Goal: Task Accomplishment & Management: Manage account settings

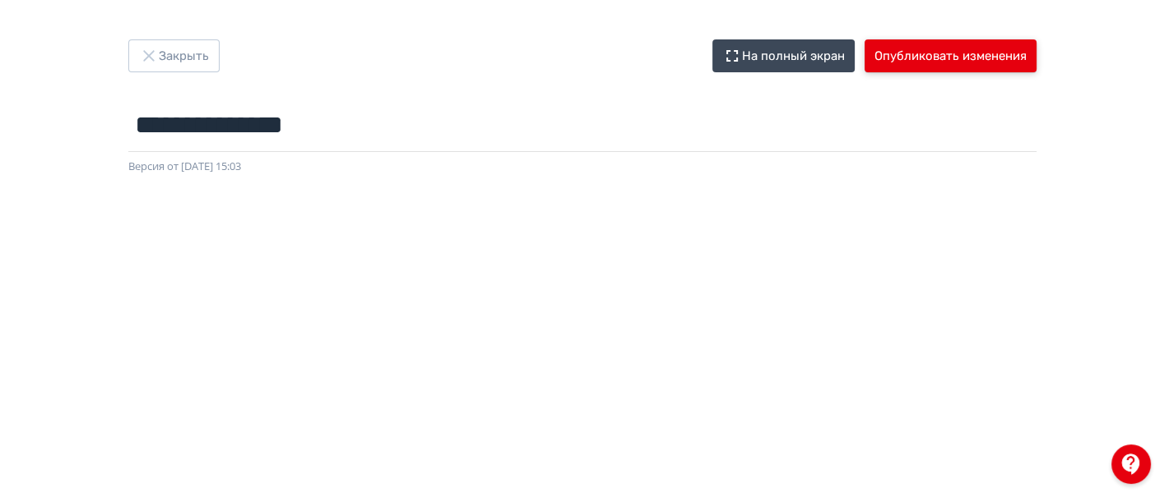
click at [972, 64] on button "Опубликовать изменения" at bounding box center [950, 55] width 172 height 33
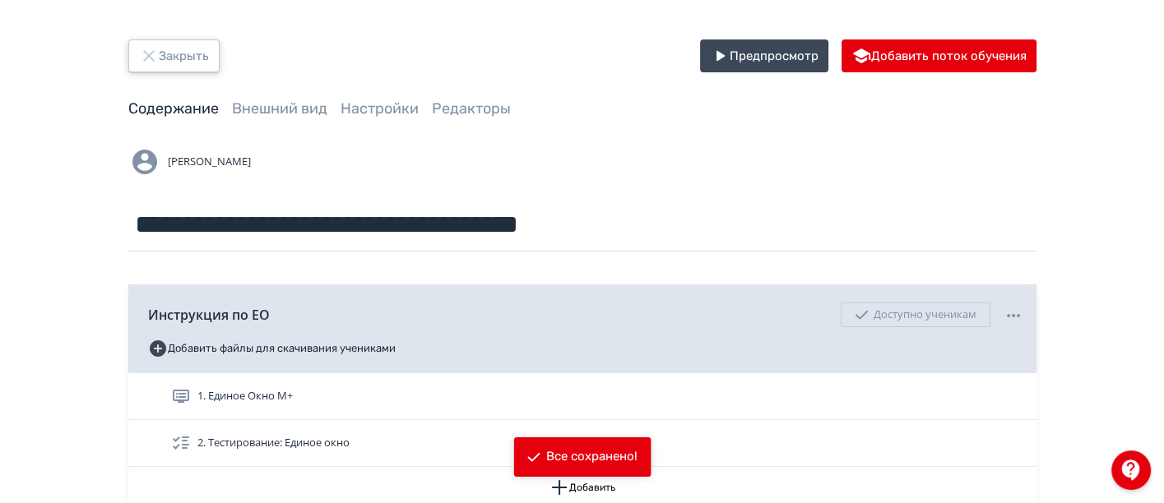
click at [187, 62] on button "Закрыть" at bounding box center [173, 55] width 91 height 33
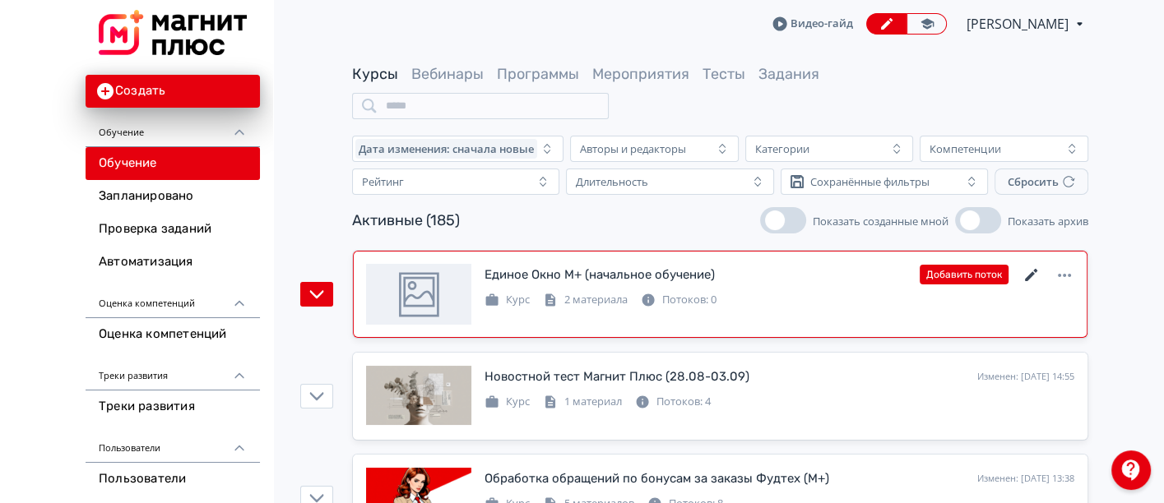
click at [1034, 273] on icon at bounding box center [1031, 275] width 12 height 12
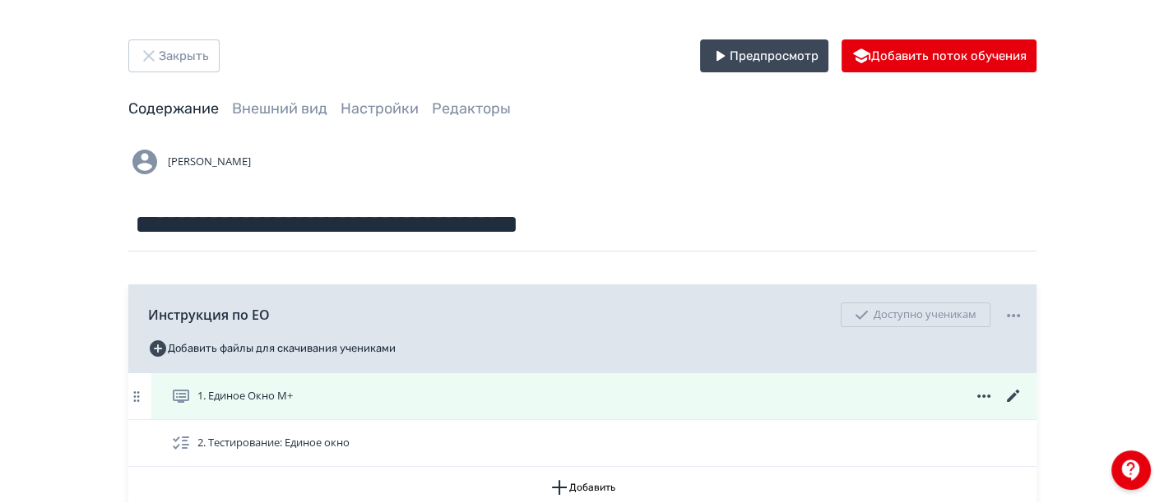
click at [528, 385] on div "1. Единое Окно М+" at bounding box center [593, 396] width 885 height 46
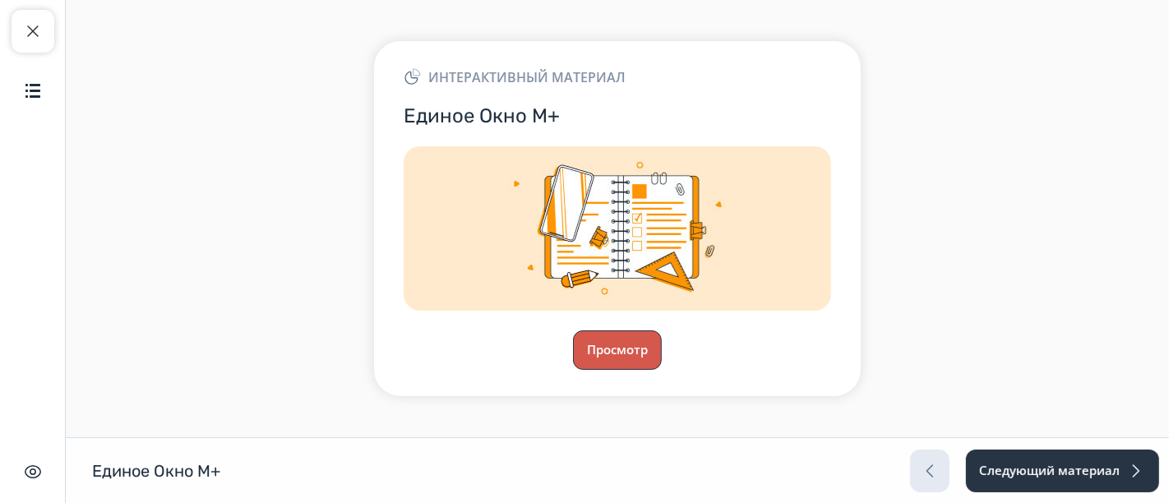
click at [638, 341] on button "Просмотр" at bounding box center [617, 350] width 89 height 39
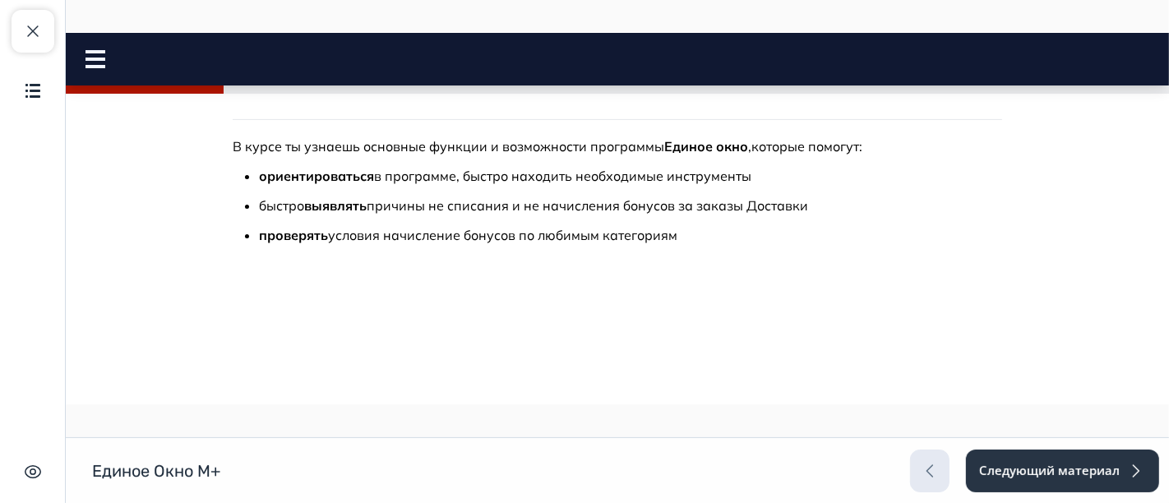
scroll to position [365, 0]
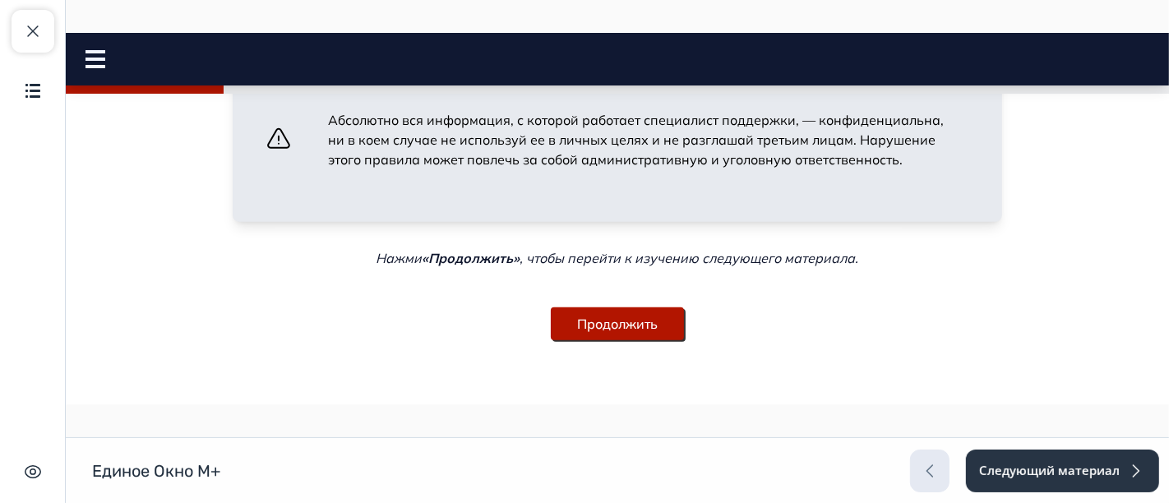
click at [633, 323] on button "Продолжить" at bounding box center [616, 324] width 133 height 33
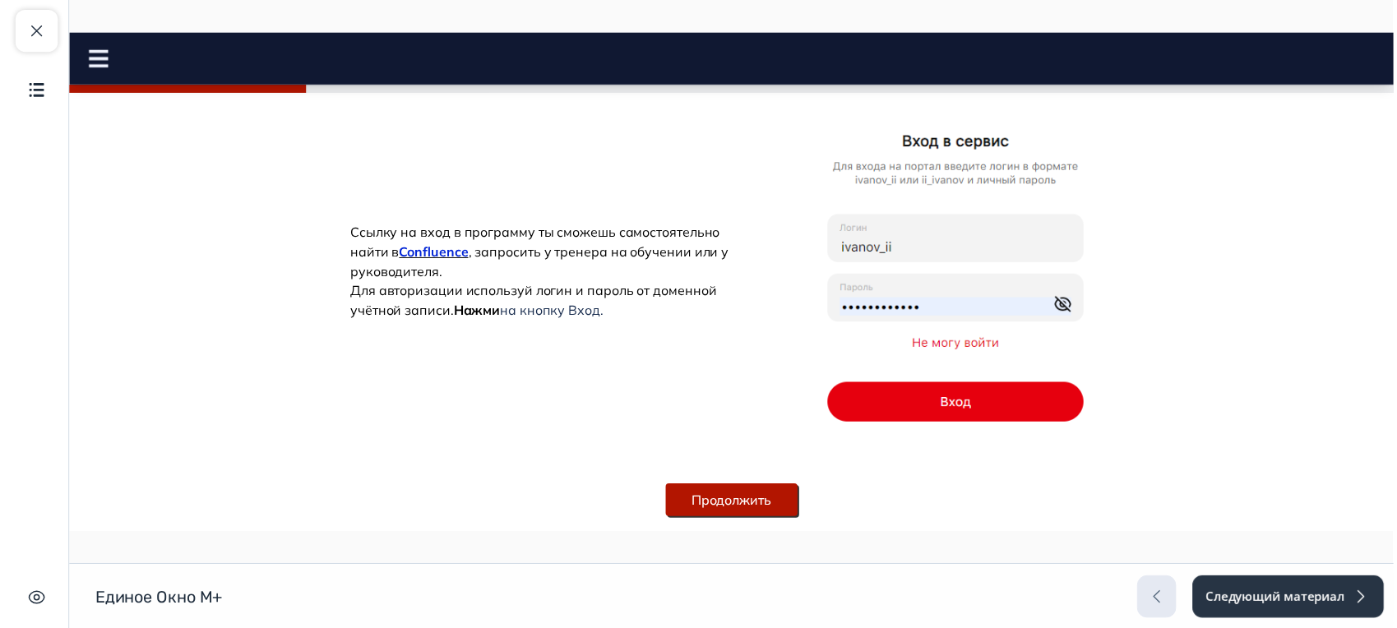
scroll to position [183, 0]
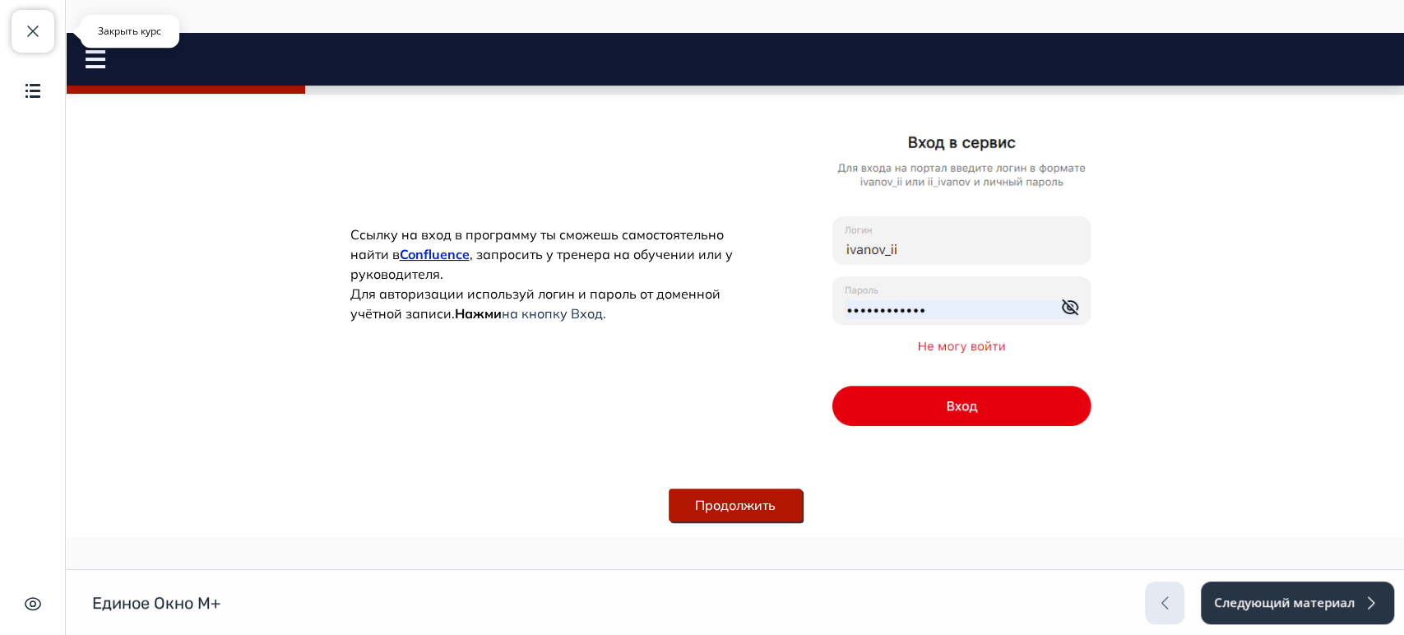
click at [47, 23] on button "Закрыть курс" at bounding box center [33, 31] width 43 height 43
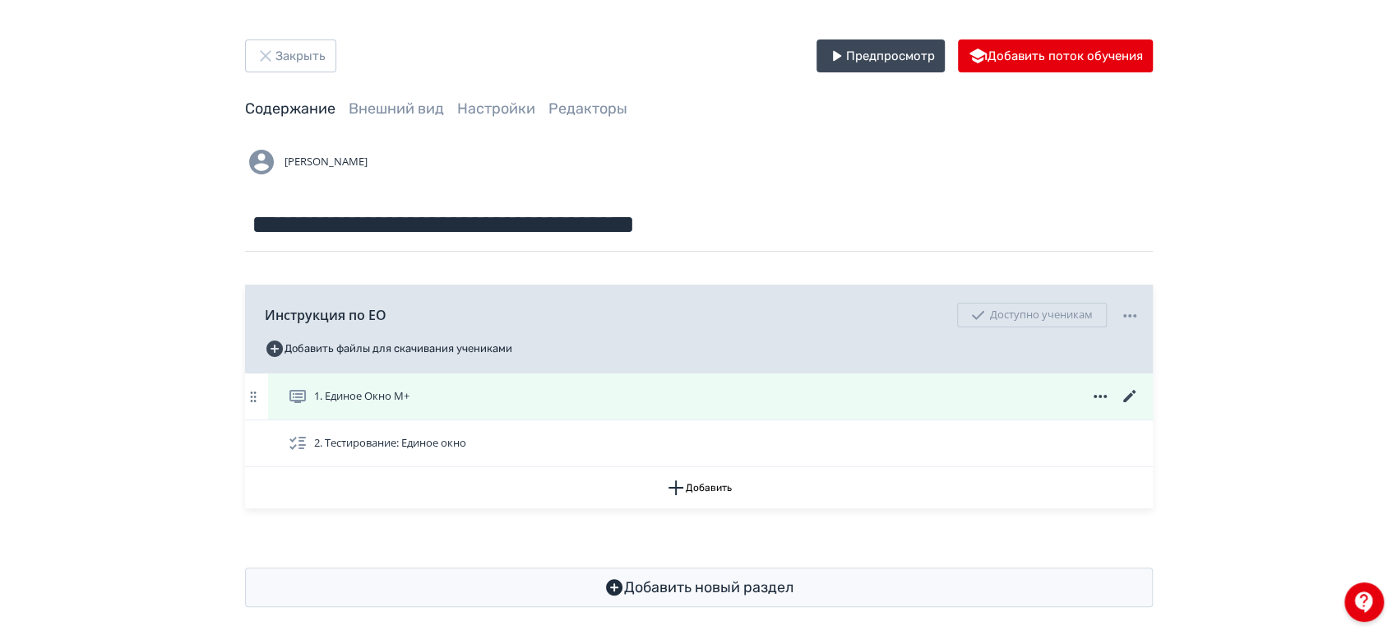
click at [1131, 392] on icon at bounding box center [1128, 396] width 12 height 12
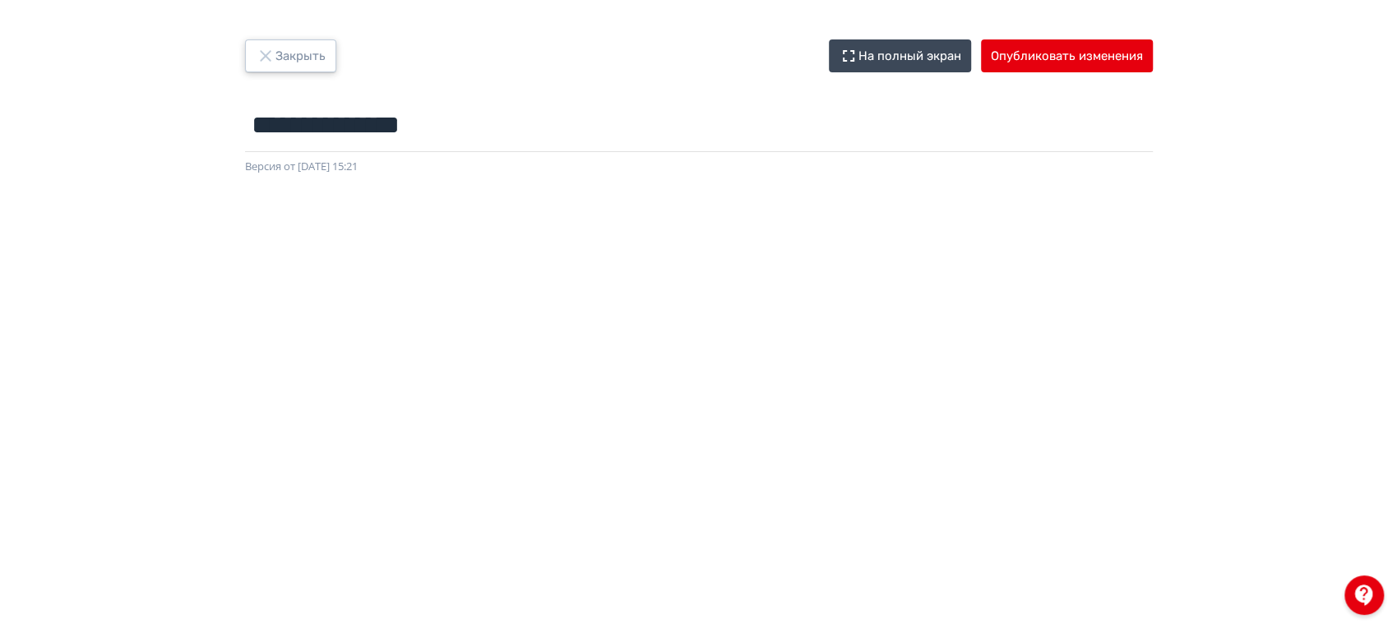
click at [322, 64] on button "Закрыть" at bounding box center [290, 55] width 91 height 33
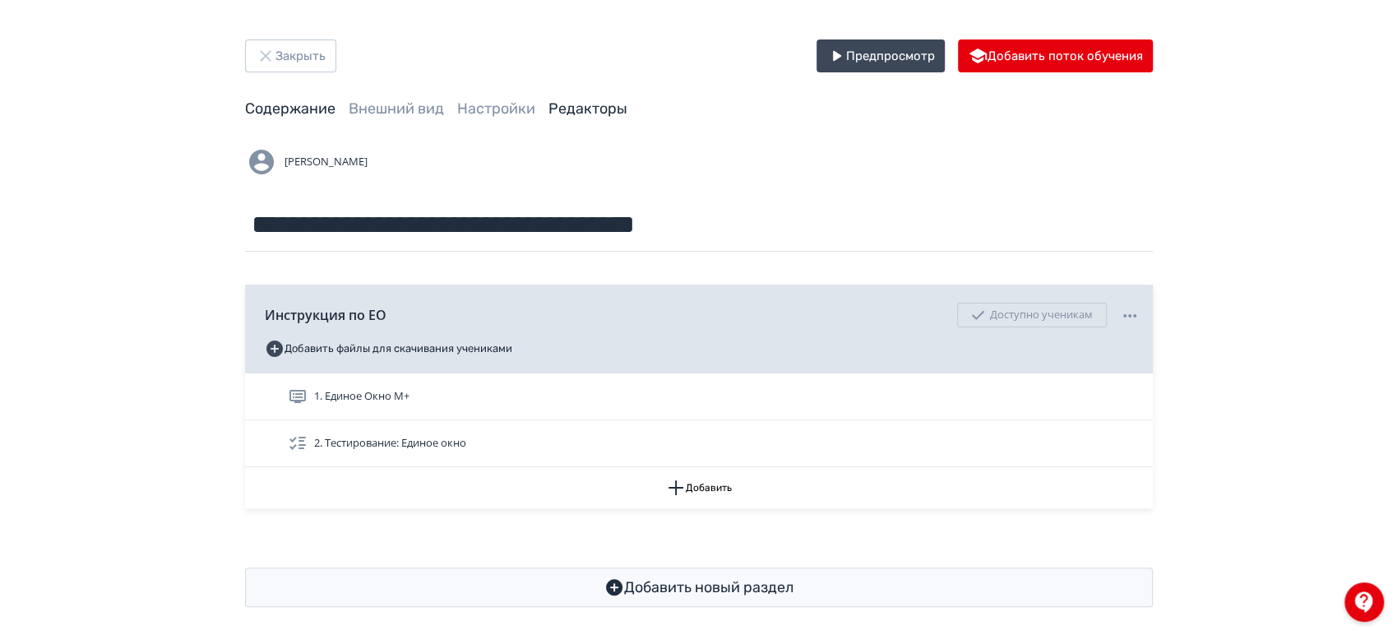
click at [606, 115] on link "Редакторы" at bounding box center [587, 108] width 79 height 18
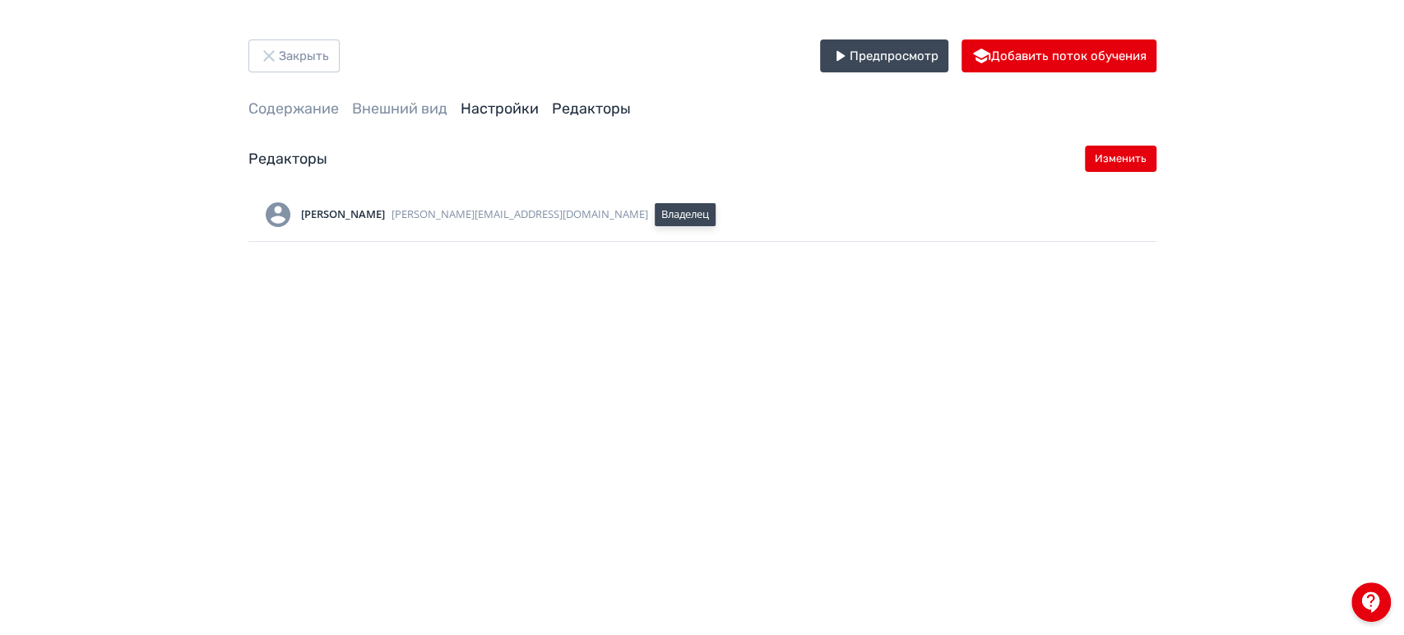
click at [512, 105] on link "Настройки" at bounding box center [499, 108] width 78 height 18
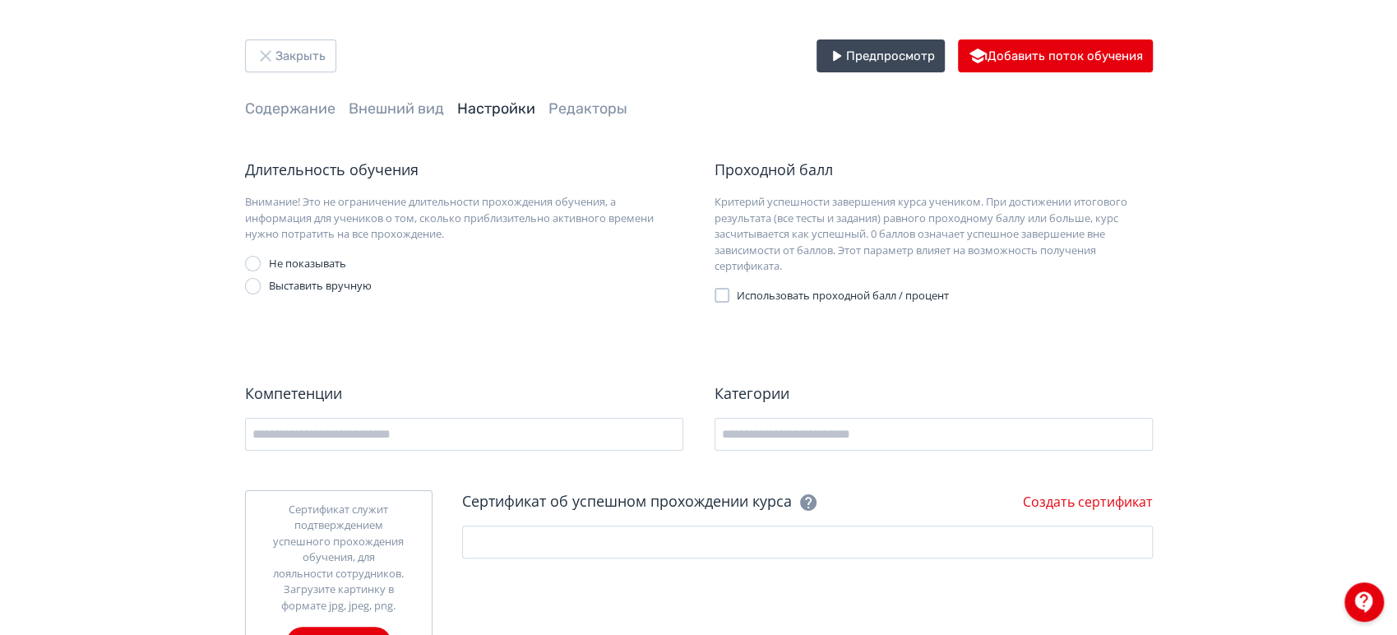
click at [401, 104] on link "Внешний вид" at bounding box center [396, 108] width 95 height 18
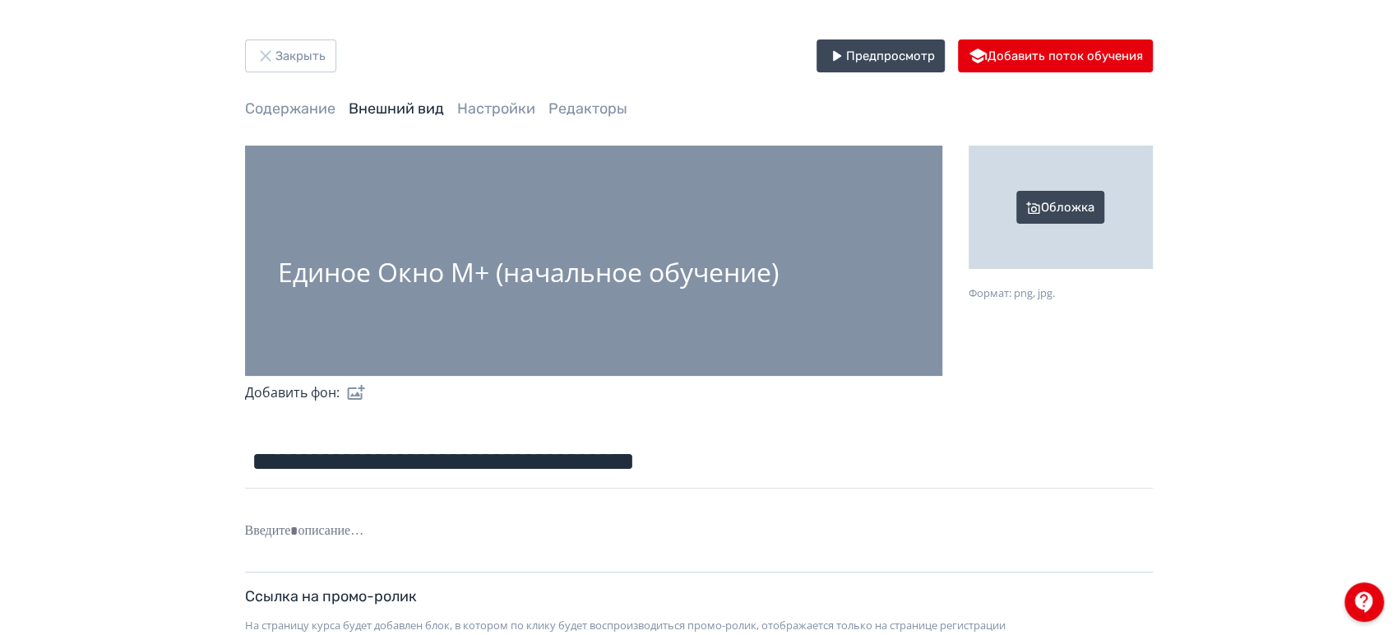
click at [1022, 210] on div "Обложка" at bounding box center [1061, 207] width 184 height 123
click at [0, 0] on input "Обложка Формат: png, jpg." at bounding box center [0, 0] width 0 height 0
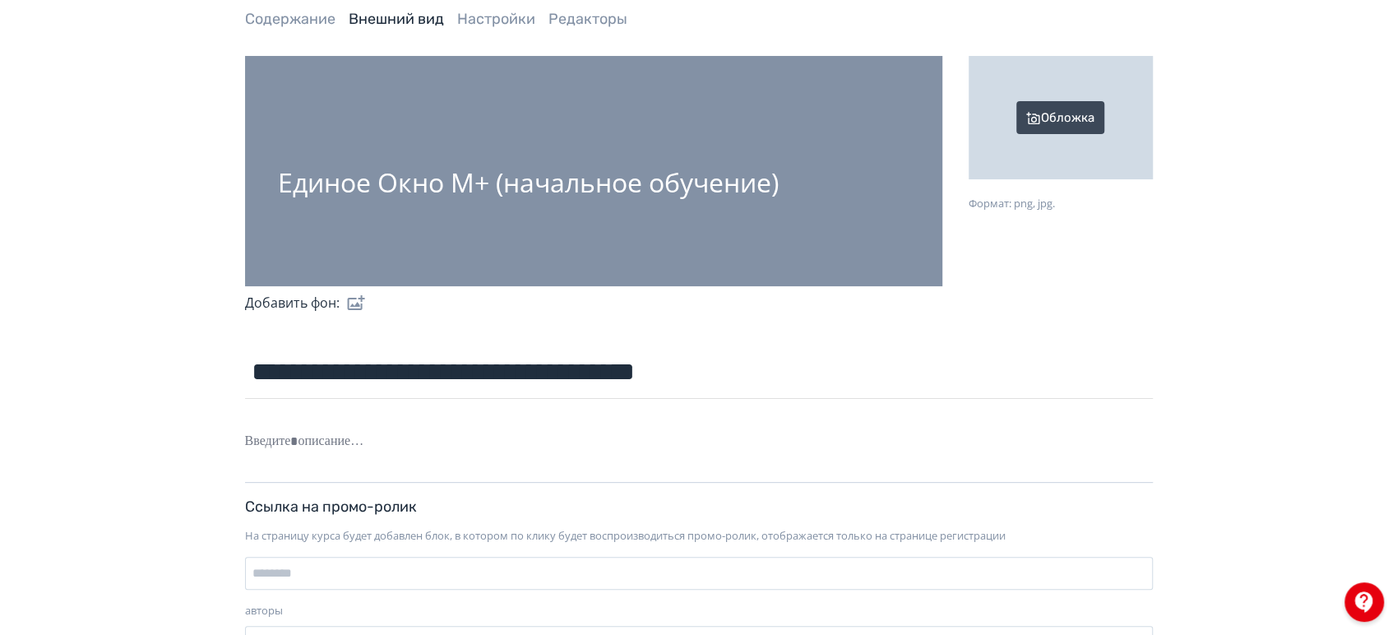
scroll to position [91, 0]
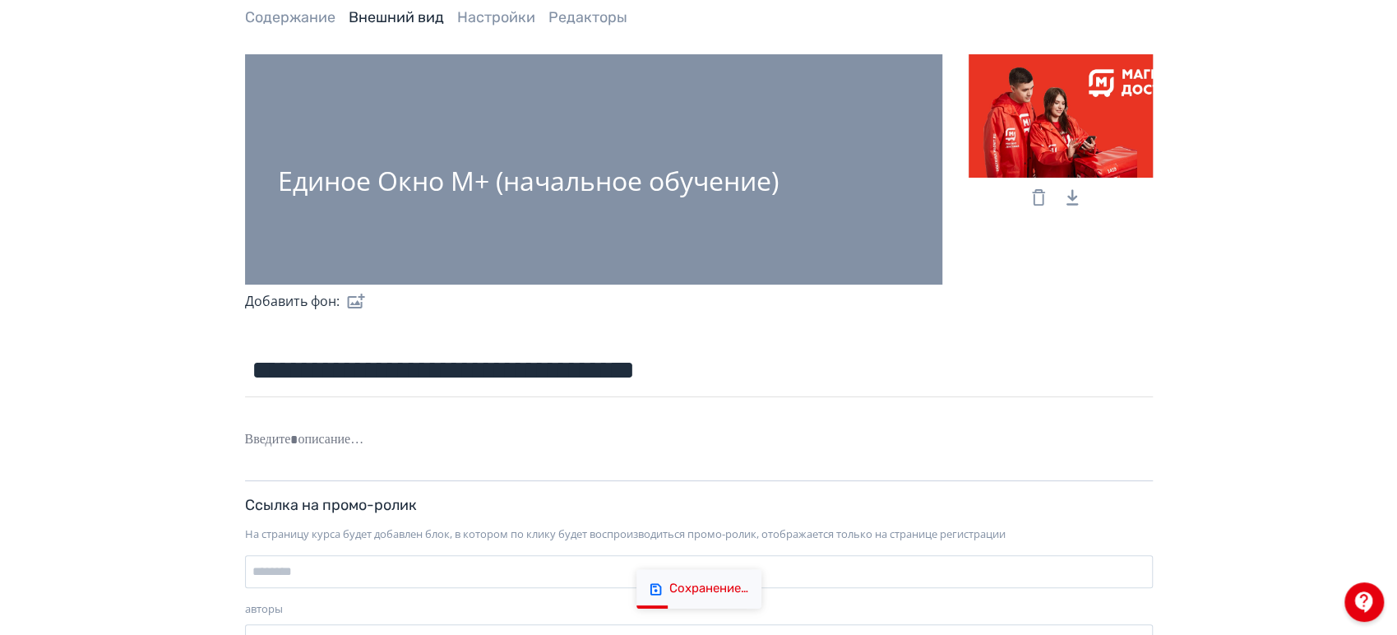
click at [733, 195] on div "Единое Окно М+ (начальное обучение)" at bounding box center [528, 180] width 501 height 29
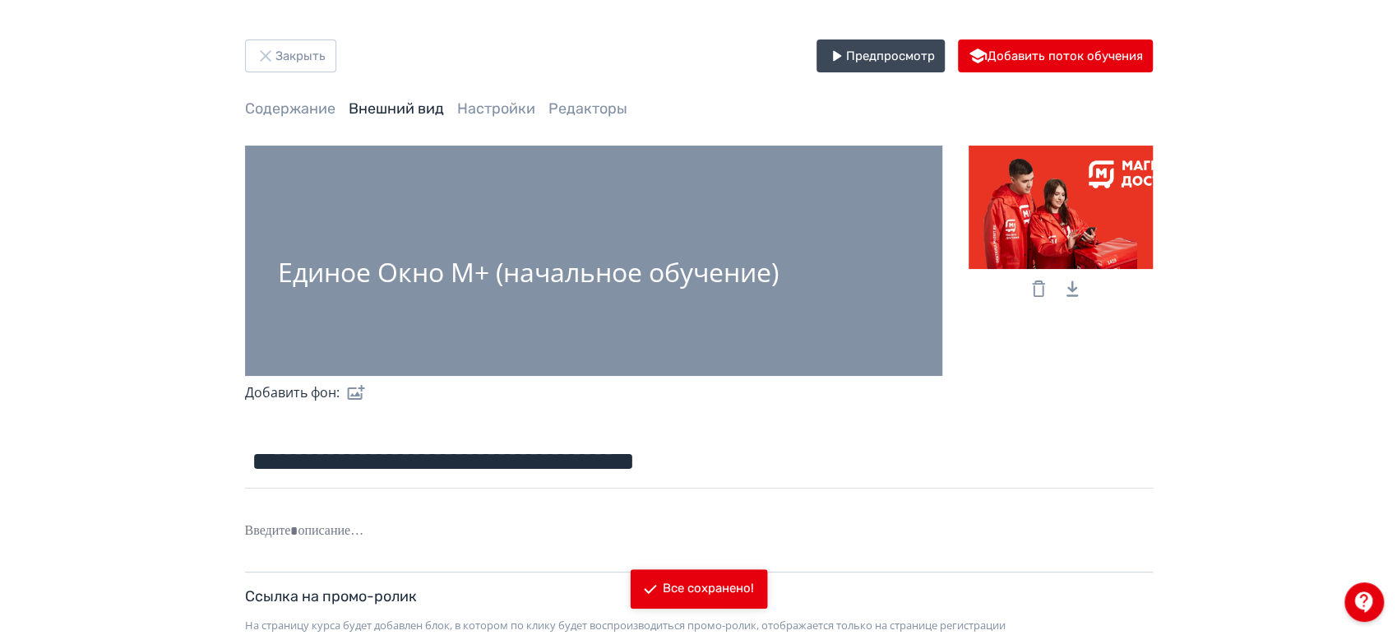
click at [534, 235] on div at bounding box center [528, 243] width 501 height 16
click at [577, 271] on div "Единое Окно М+ (начальное обучение)" at bounding box center [528, 271] width 501 height 29
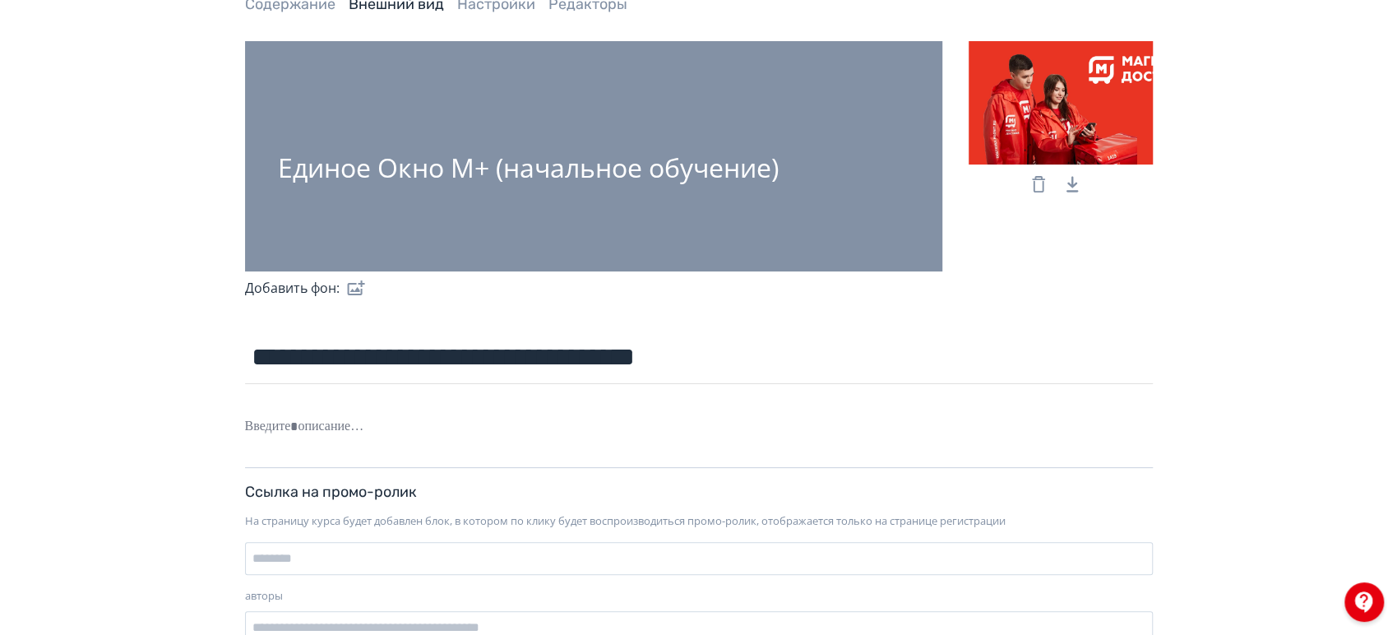
scroll to position [164, 0]
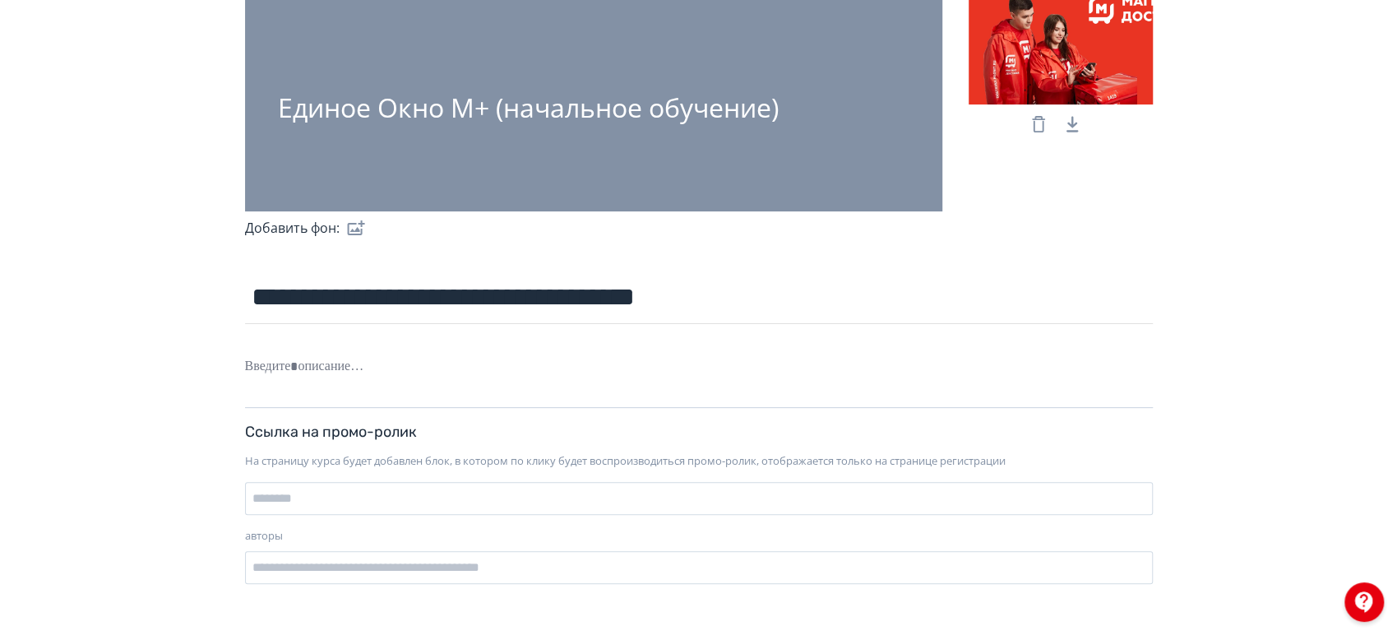
click at [362, 229] on label at bounding box center [353, 227] width 26 height 33
click at [0, 0] on input "file" at bounding box center [0, 0] width 0 height 0
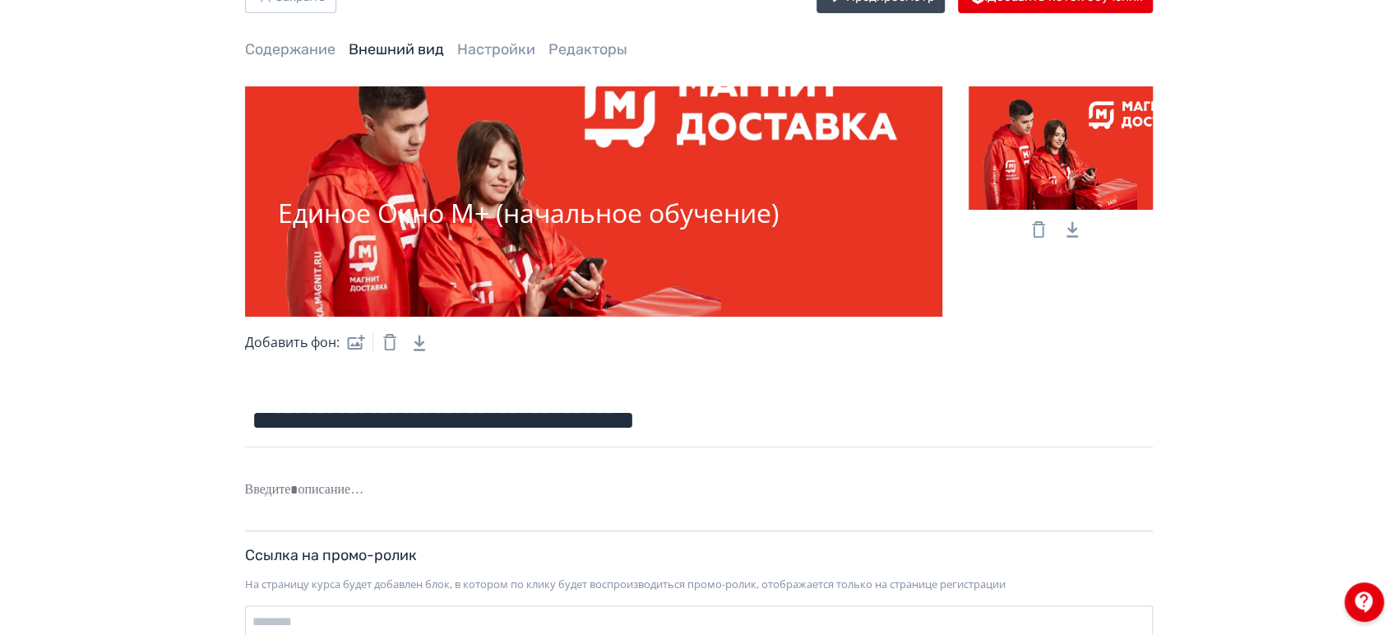
scroll to position [0, 0]
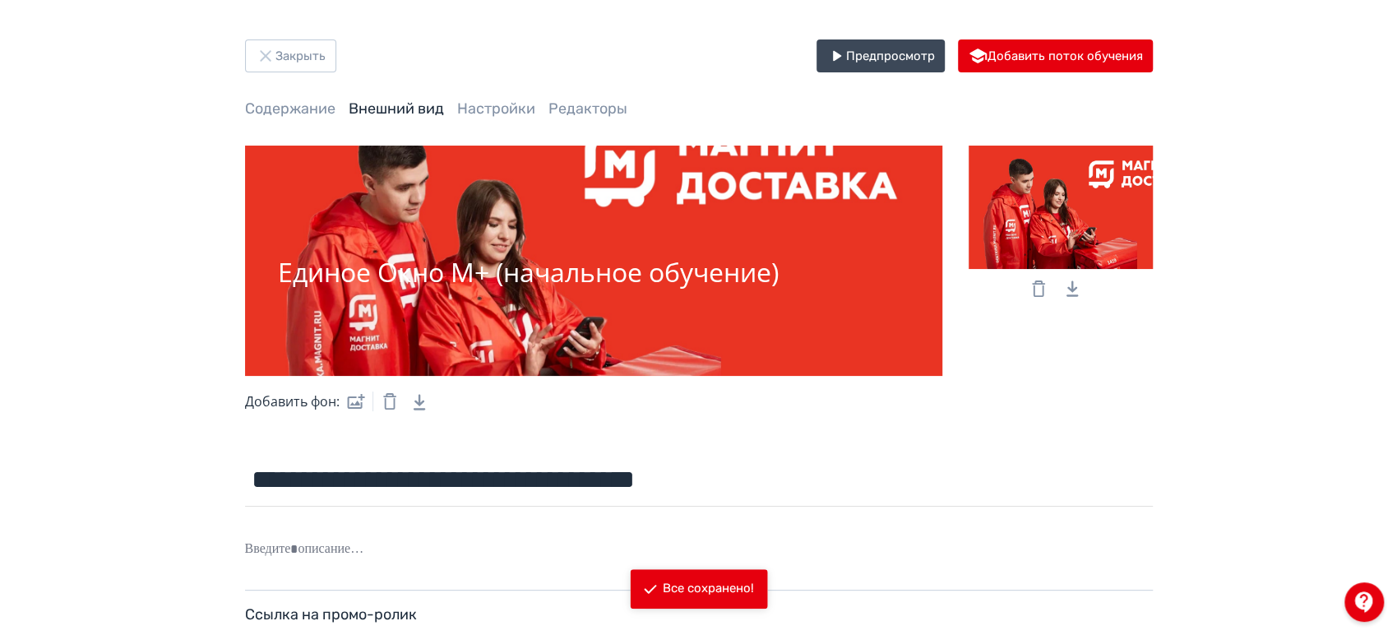
click at [594, 79] on div "**********" at bounding box center [699, 409] width 987 height 740
click at [301, 64] on button "Закрыть" at bounding box center [290, 55] width 91 height 33
